Goal: Transaction & Acquisition: Book appointment/travel/reservation

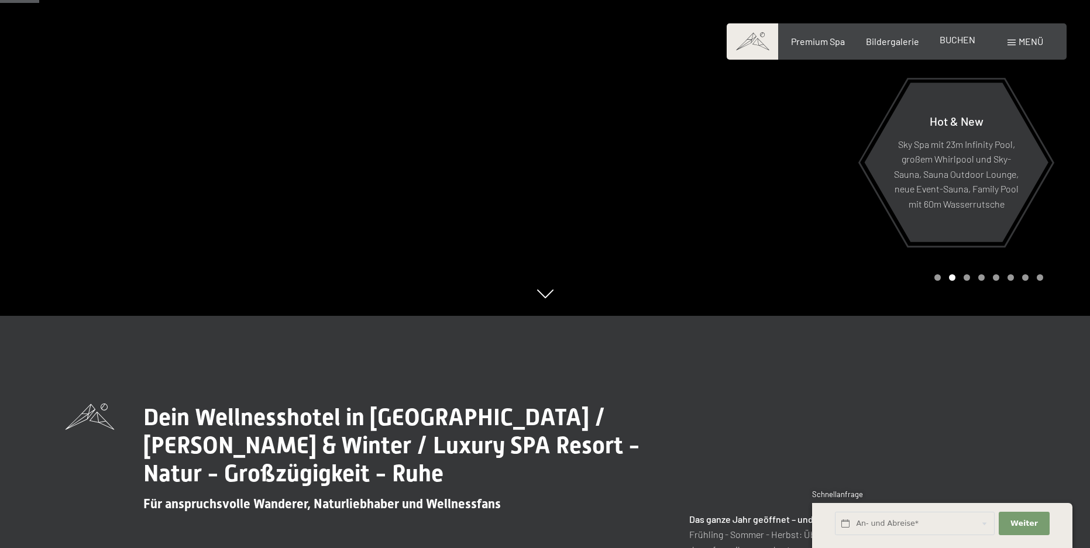
scroll to position [232, 0]
click at [967, 43] on span "BUCHEN" at bounding box center [958, 39] width 36 height 11
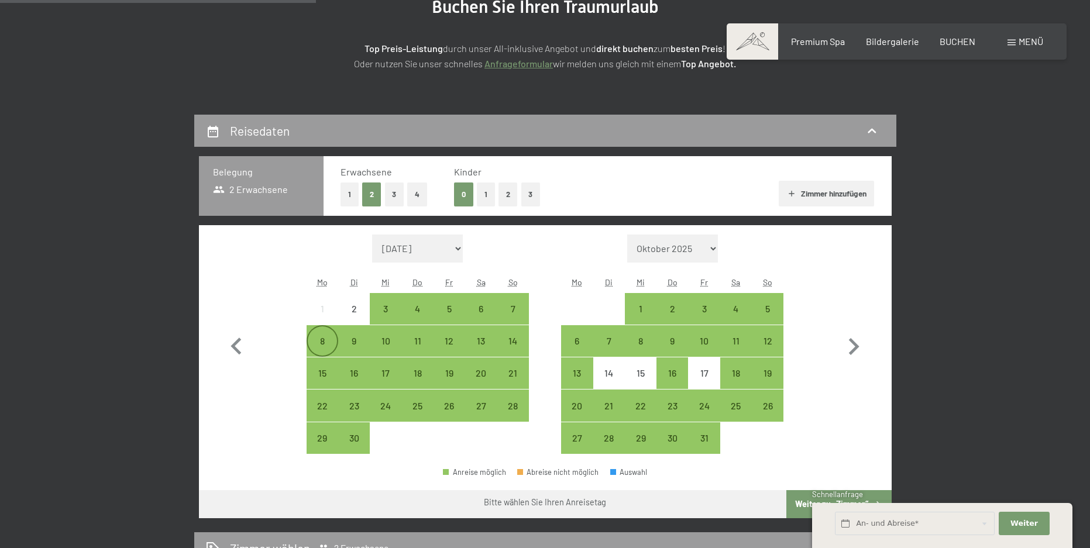
click at [320, 348] on div "8" at bounding box center [322, 351] width 29 height 29
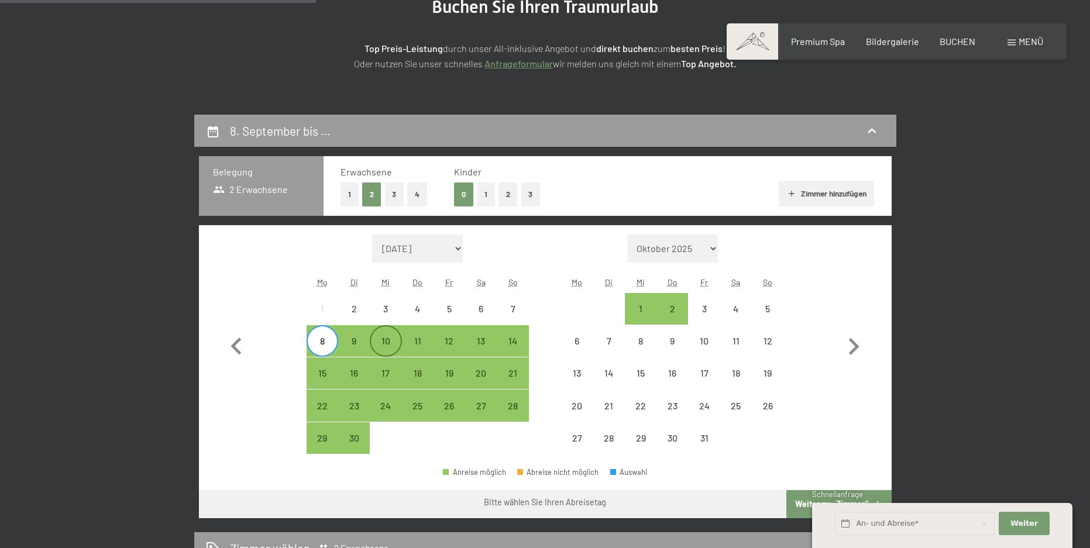
click at [384, 345] on div "10" at bounding box center [385, 351] width 29 height 29
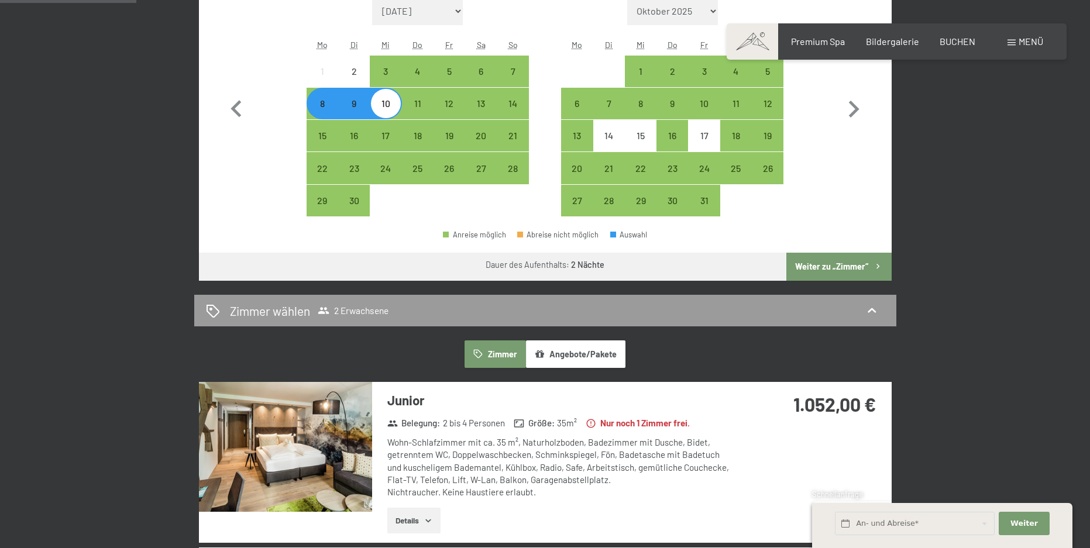
scroll to position [411, 0]
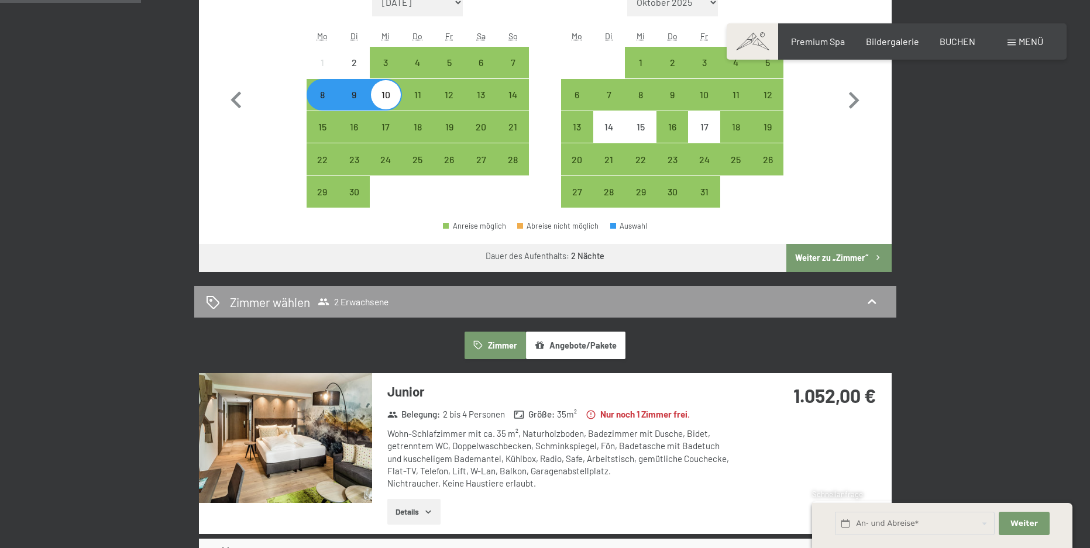
click at [848, 253] on button "Weiter zu „Zimmer“" at bounding box center [839, 258] width 105 height 28
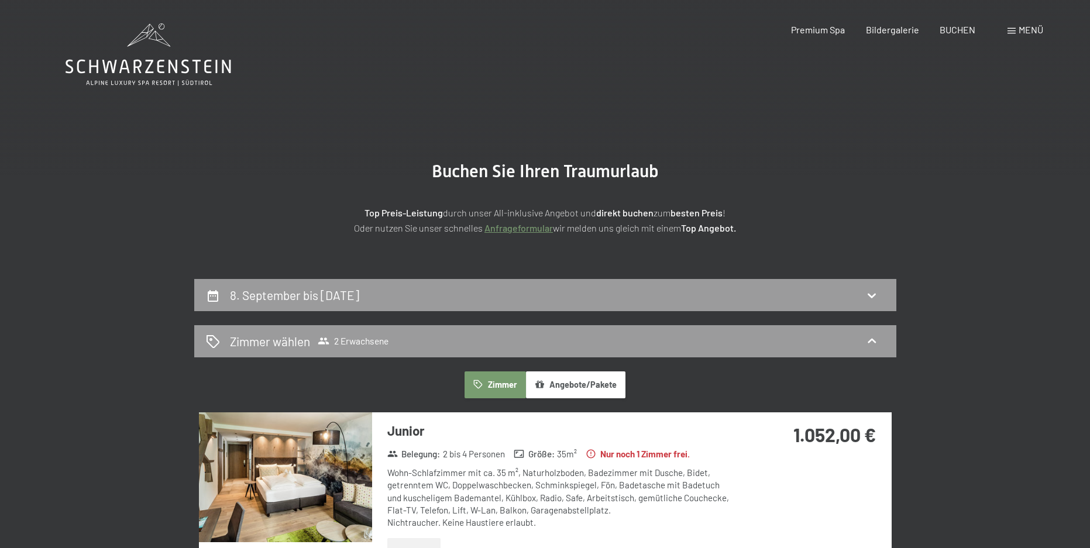
scroll to position [0, 0]
click at [112, 237] on section "Buchen Sie Ihren Traumurlaub Top Preis-Leistung durch unser All-inklusive Angeb…" at bounding box center [545, 198] width 1090 height 162
